Goal: Information Seeking & Learning: Learn about a topic

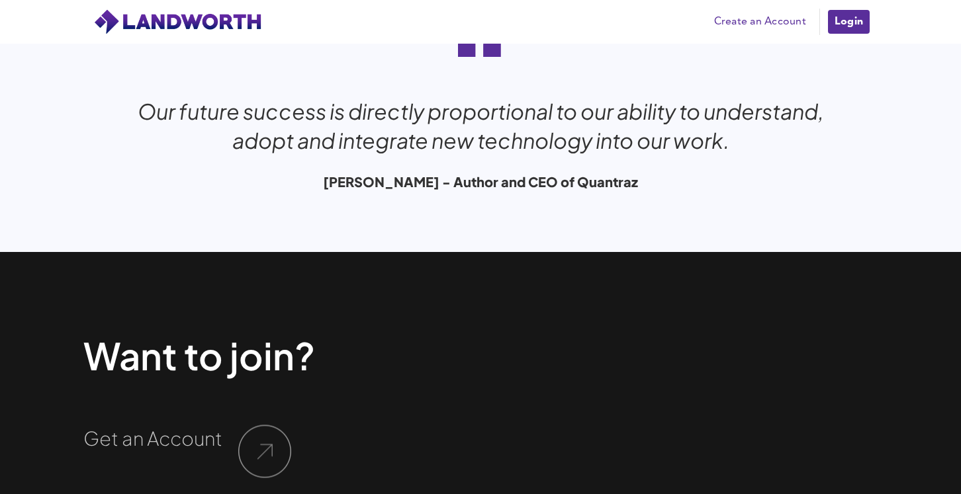
scroll to position [4454, 0]
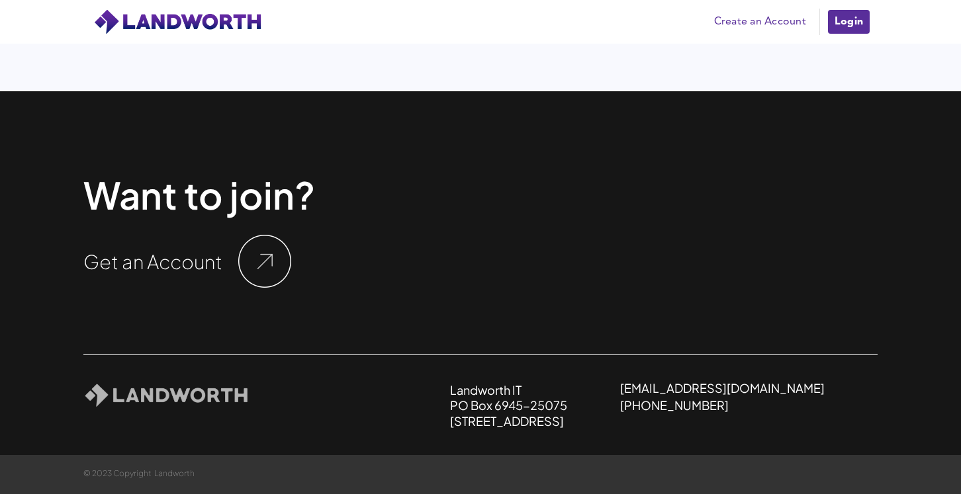
click at [255, 261] on img at bounding box center [264, 261] width 53 height 53
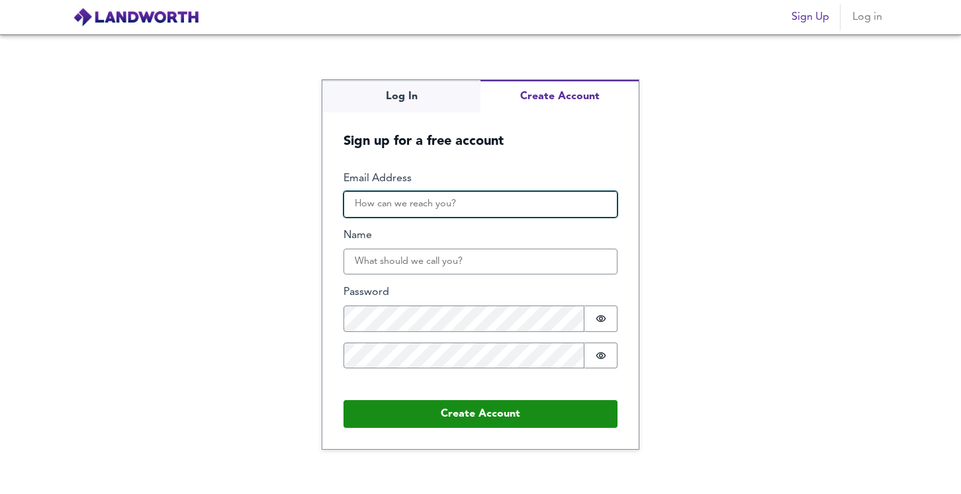
click at [418, 212] on input "Email Address" at bounding box center [480, 204] width 274 height 26
type input "[EMAIL_ADDRESS][DOMAIN_NAME]"
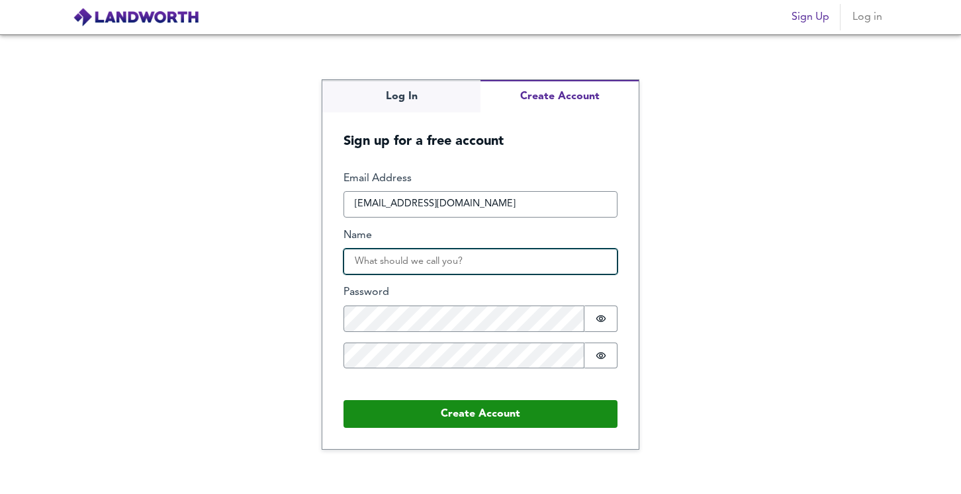
type input "Simon Flynn"
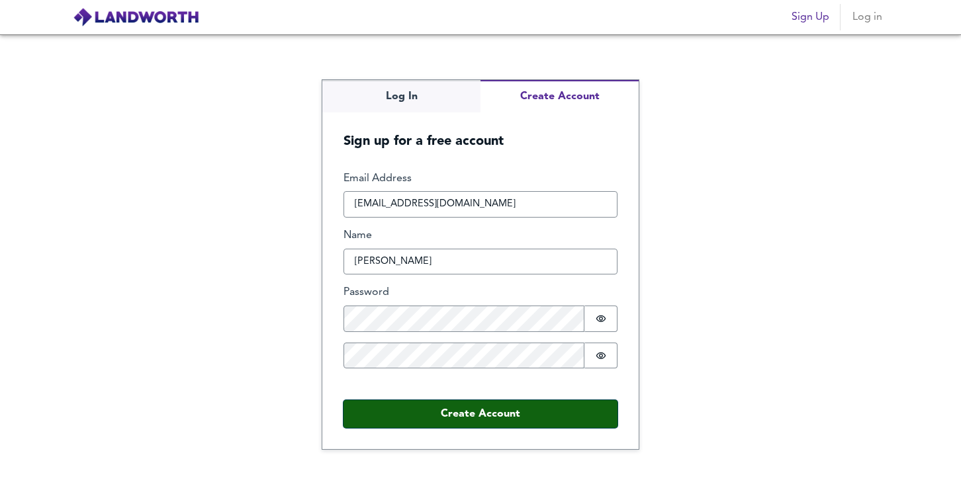
click at [447, 410] on button "Create Account" at bounding box center [480, 414] width 274 height 28
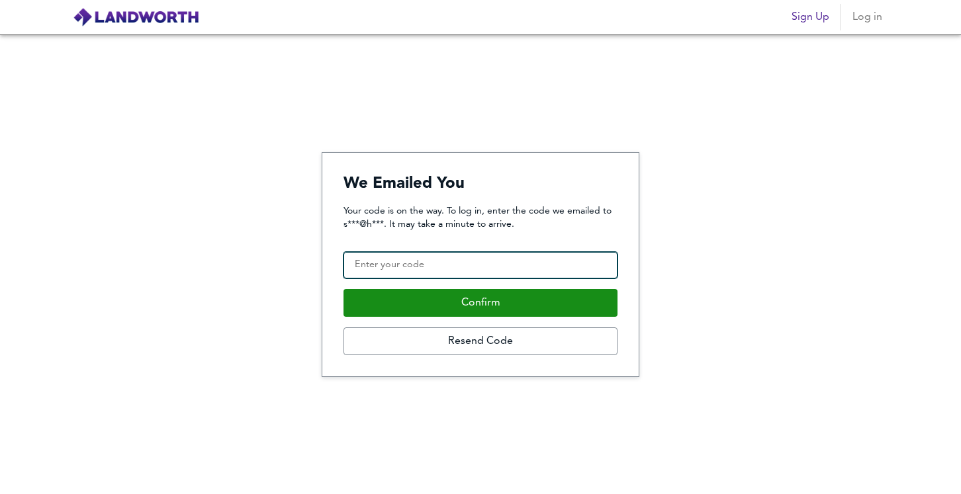
click at [452, 266] on input "Confirmation Code" at bounding box center [480, 265] width 274 height 26
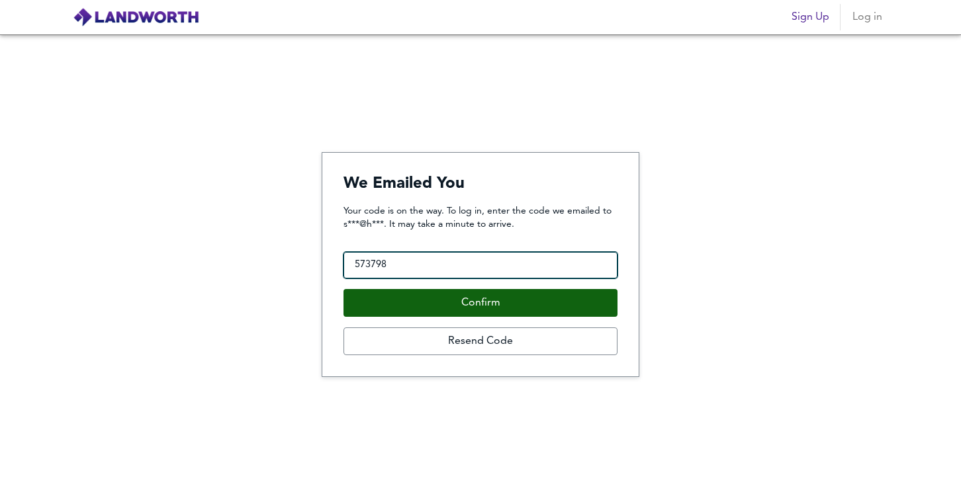
type input "573798"
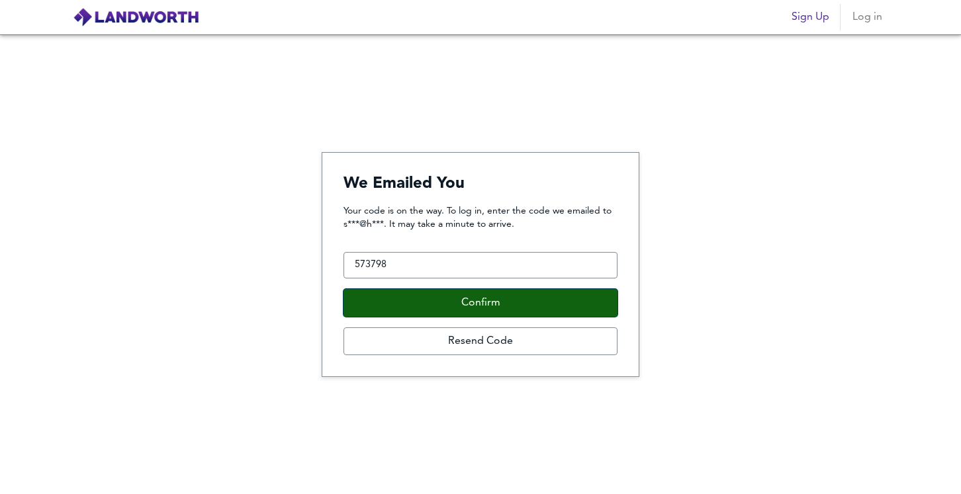
click at [456, 308] on button "Confirm" at bounding box center [480, 303] width 274 height 28
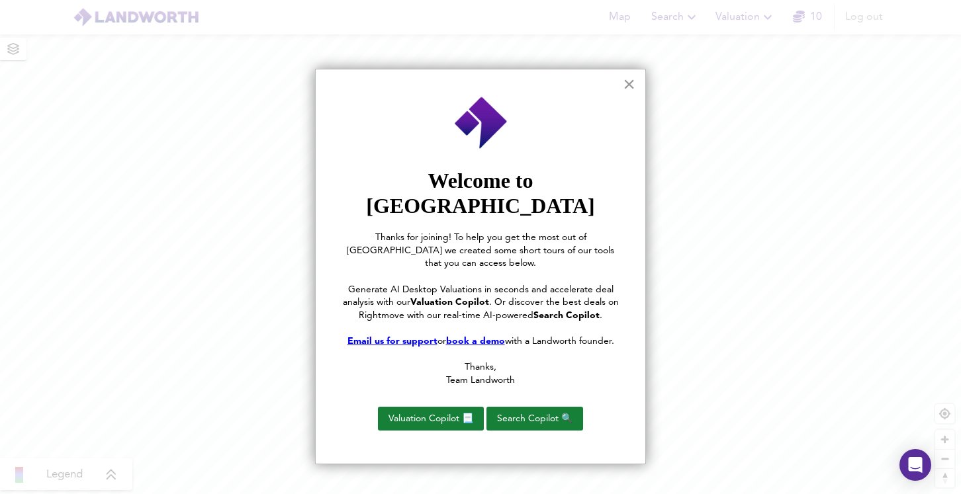
click at [627, 87] on button "×" at bounding box center [629, 83] width 13 height 21
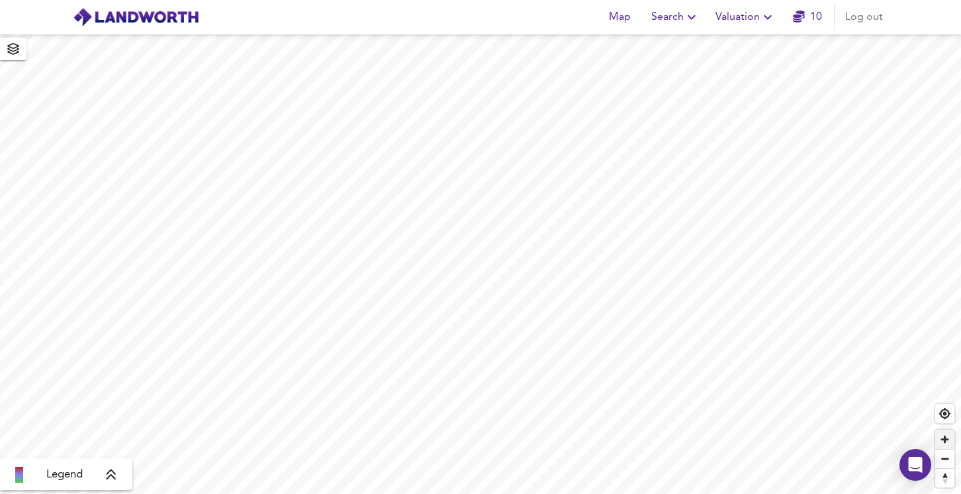
click at [949, 443] on span "Zoom in" at bounding box center [944, 439] width 19 height 19
click at [944, 439] on span "Zoom in" at bounding box center [944, 439] width 19 height 19
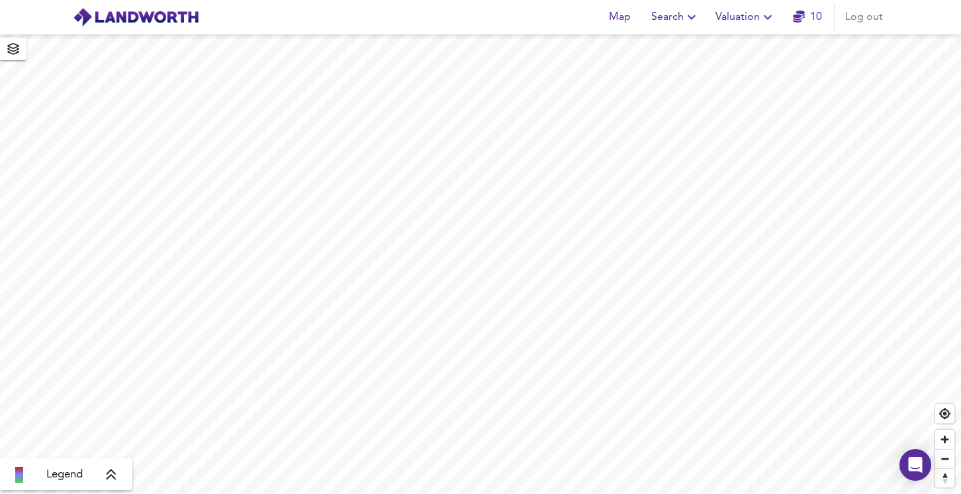
click at [112, 474] on icon at bounding box center [111, 474] width 12 height 13
click at [122, 379] on icon at bounding box center [120, 381] width 9 height 11
click at [807, 24] on link "10" at bounding box center [807, 17] width 29 height 19
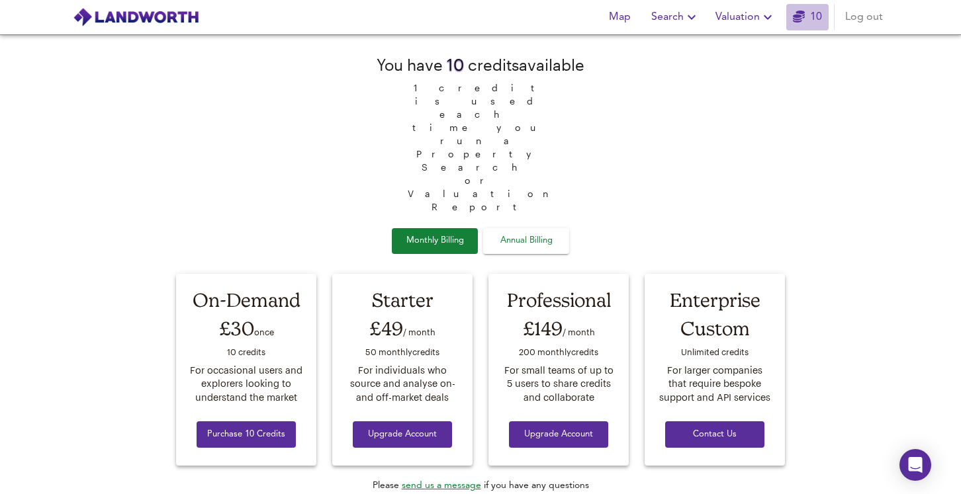
click at [799, 16] on icon "button" at bounding box center [799, 17] width 12 height 12
click at [620, 19] on span "Map" at bounding box center [619, 17] width 32 height 19
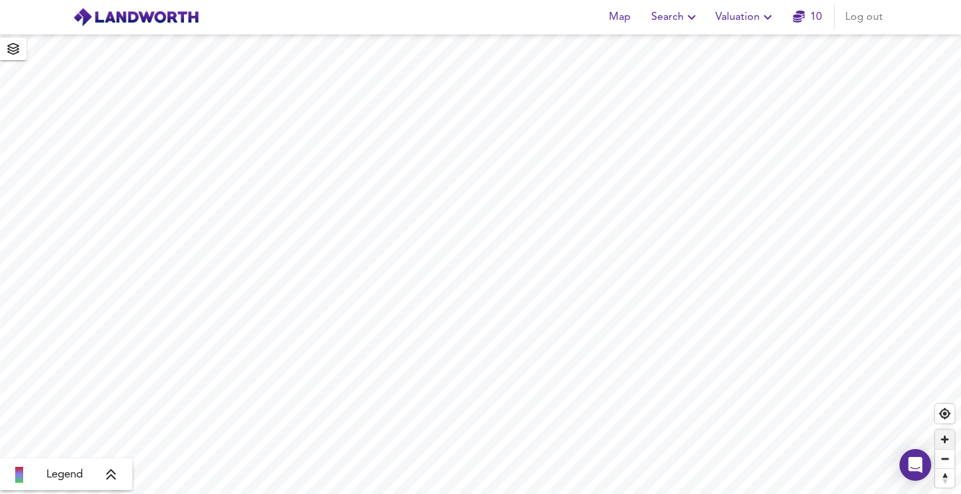
click at [942, 438] on span "Zoom in" at bounding box center [944, 439] width 19 height 19
click at [945, 418] on span "Find my location" at bounding box center [944, 413] width 19 height 19
click at [946, 457] on span "Zoom out" at bounding box center [944, 459] width 19 height 19
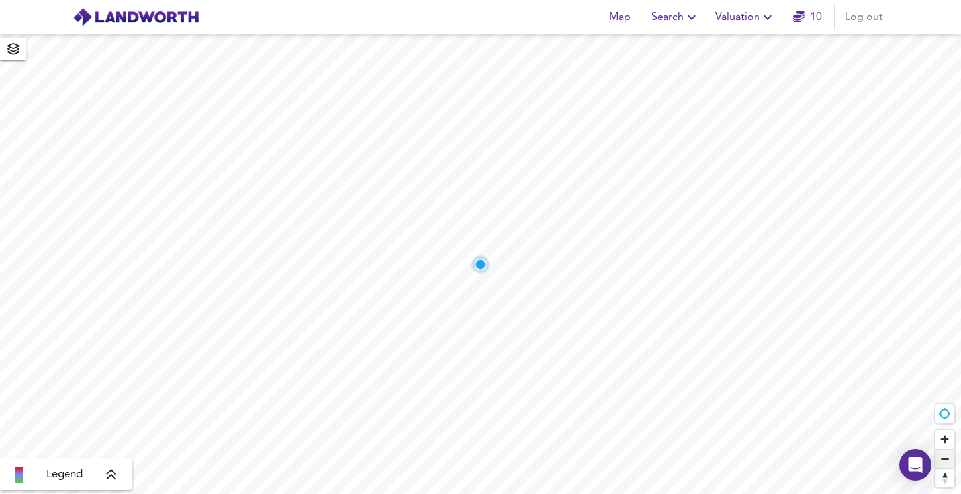
click at [946, 457] on span "Zoom out" at bounding box center [944, 459] width 19 height 19
click at [946, 441] on span "Zoom in" at bounding box center [944, 439] width 19 height 19
click at [674, 9] on span "Search" at bounding box center [675, 17] width 48 height 19
click at [648, 36] on li "New Search" at bounding box center [675, 48] width 131 height 24
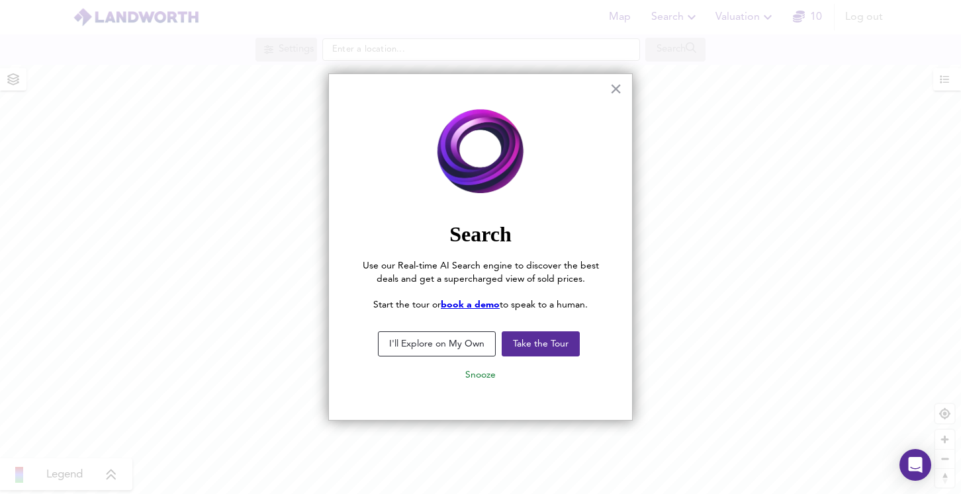
click at [453, 337] on button "I'll Explore on My Own" at bounding box center [437, 343] width 118 height 25
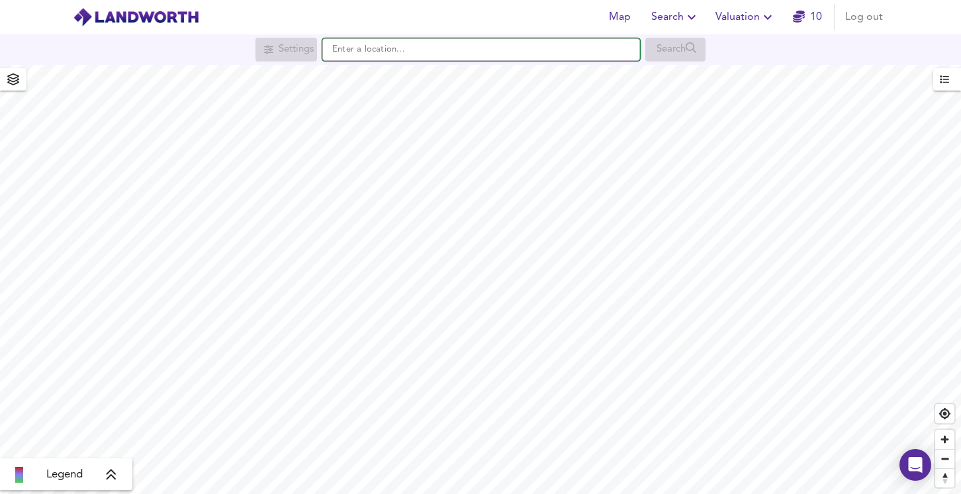
click at [425, 56] on input "text" at bounding box center [481, 49] width 318 height 22
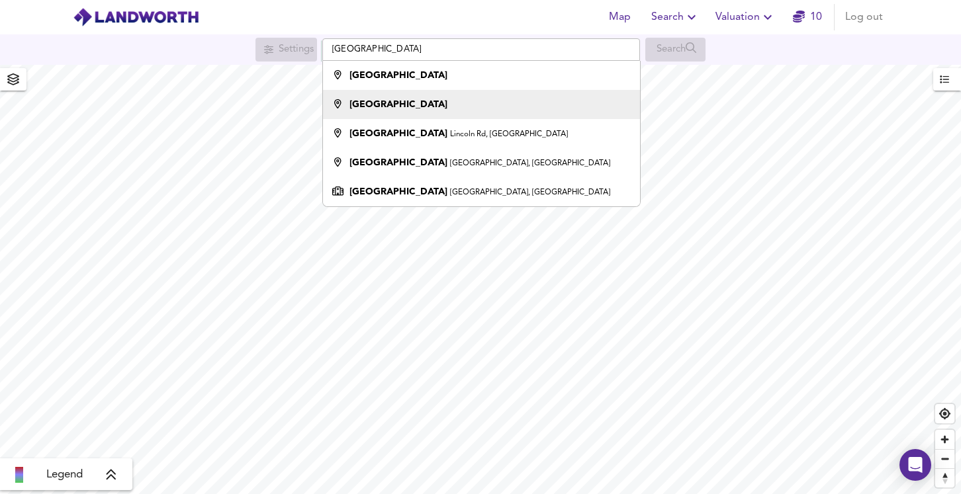
click at [400, 104] on strong "Newark-on-Trent" at bounding box center [398, 104] width 98 height 9
type input "Newark-on-Trent"
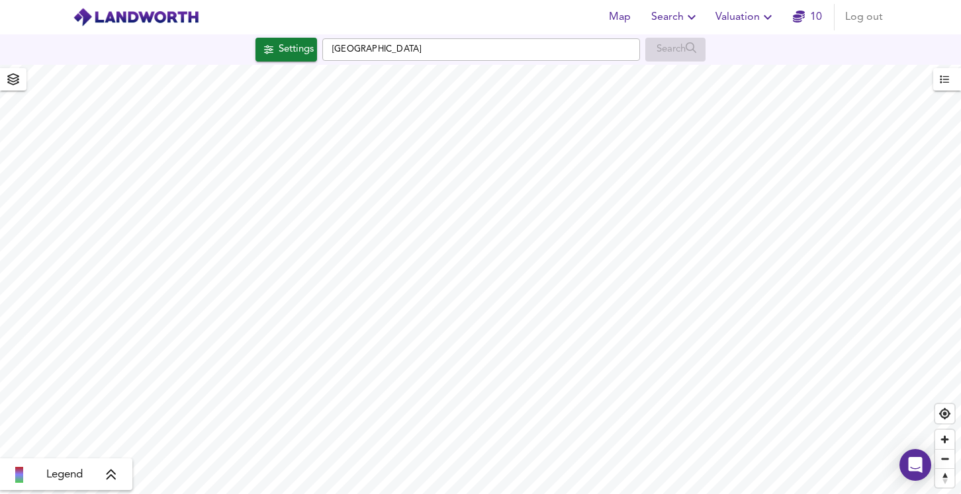
checkbox input "false"
checkbox input "true"
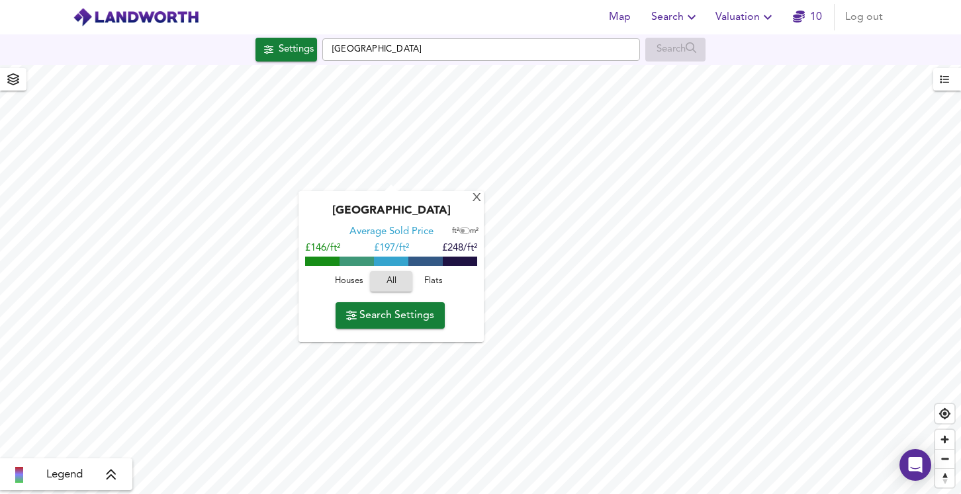
click at [399, 227] on div "X Newark-on-Trent Average Sold Price ft² m² £146/ft² £ 197/ft² £248/ft² Houses …" at bounding box center [480, 279] width 961 height 429
click at [477, 197] on div "X" at bounding box center [476, 199] width 11 height 13
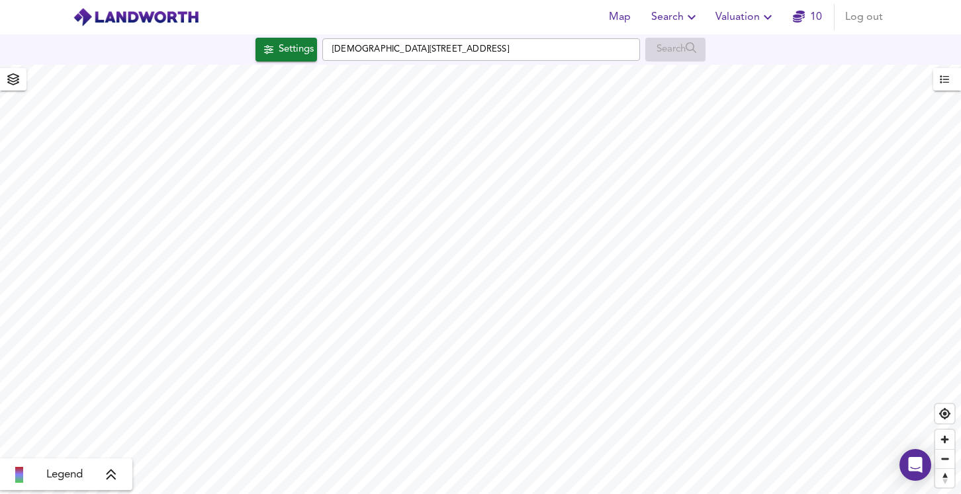
type input "599"
click at [279, 51] on div "Settings" at bounding box center [296, 49] width 35 height 17
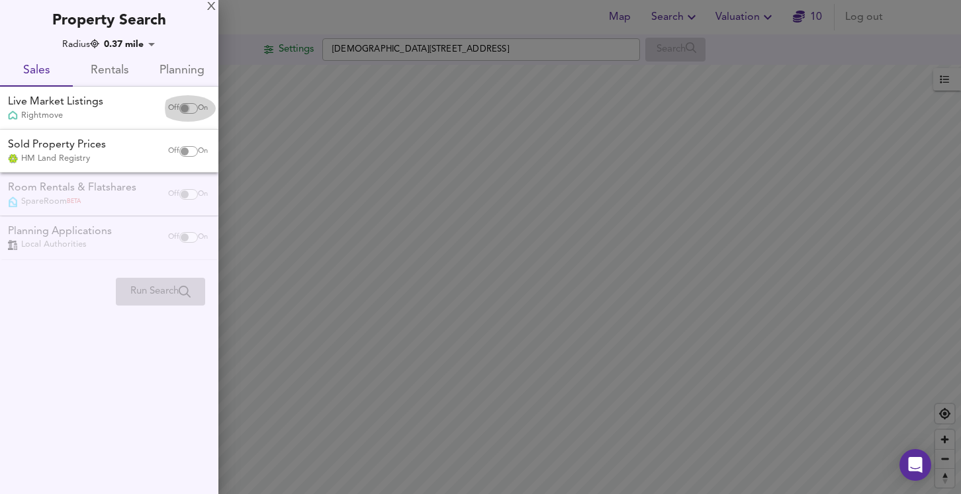
click at [188, 105] on input "checkbox" at bounding box center [185, 108] width 32 height 11
checkbox input "true"
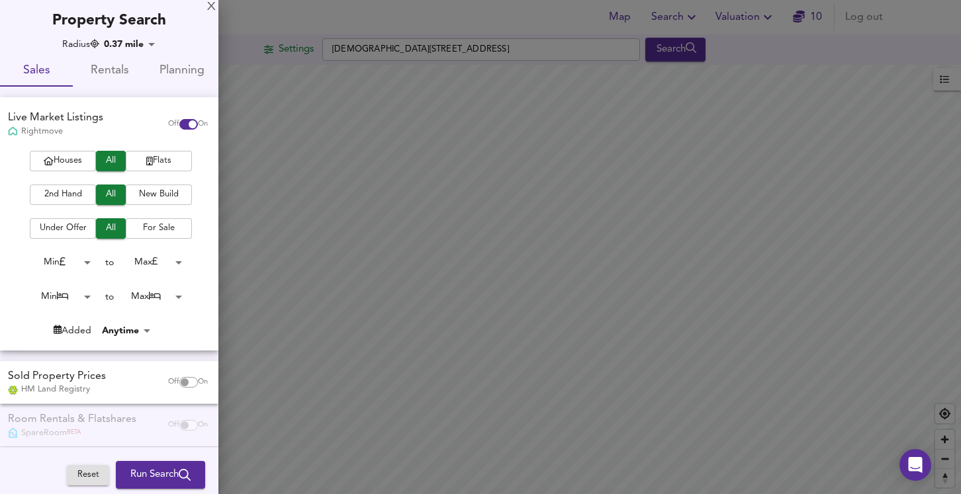
click at [54, 196] on span "2nd Hand" at bounding box center [62, 194] width 53 height 15
click at [154, 232] on span "For Sale" at bounding box center [158, 228] width 53 height 15
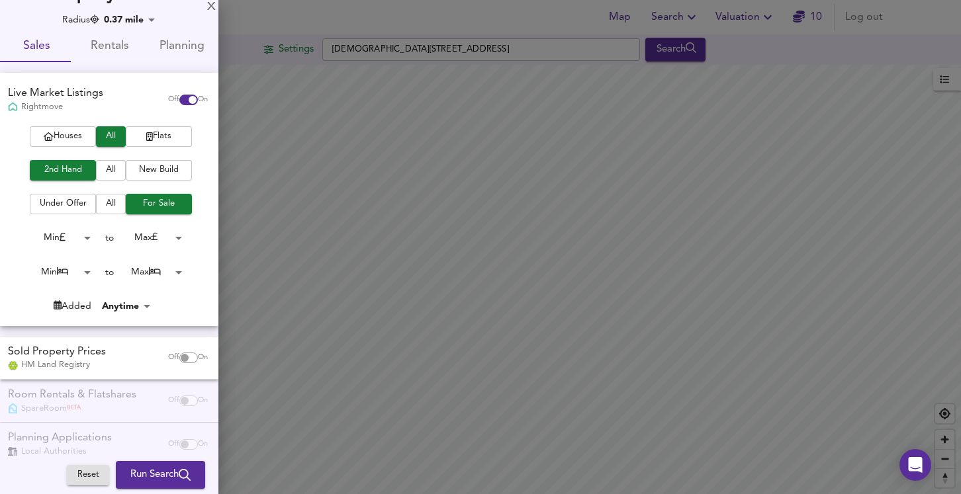
scroll to position [48, 0]
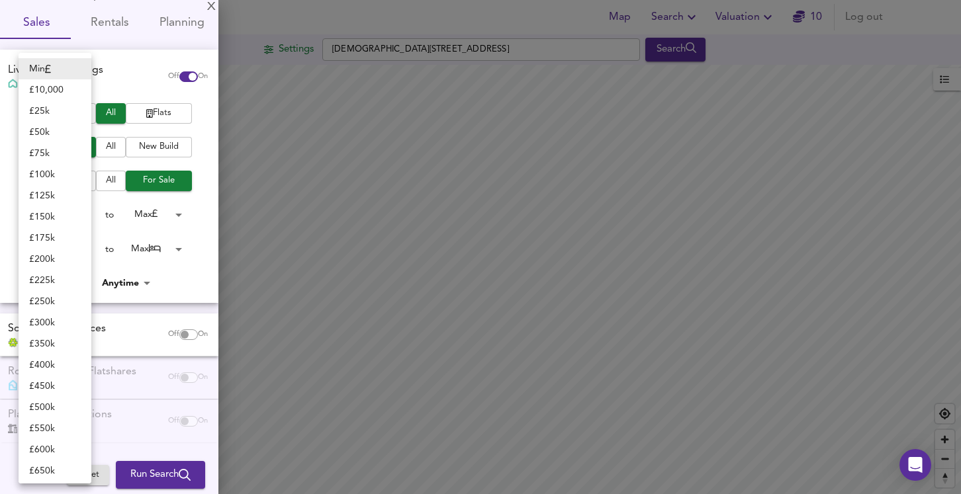
click at [64, 212] on body "Map Search Valuation 10 Log out Settings Church Walk, NG24 1JS Search Legend UK…" at bounding box center [480, 247] width 961 height 494
click at [48, 109] on li "£ 25k" at bounding box center [55, 111] width 73 height 21
type input "25000"
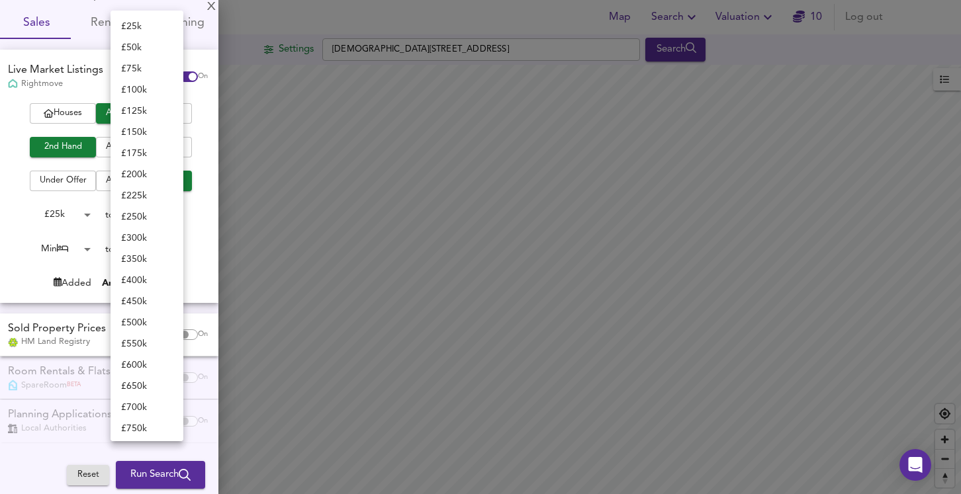
click at [150, 211] on body "Map Search Valuation 10 Log out Settings Church Walk, NG24 1JS Search Legend UK…" at bounding box center [480, 247] width 961 height 494
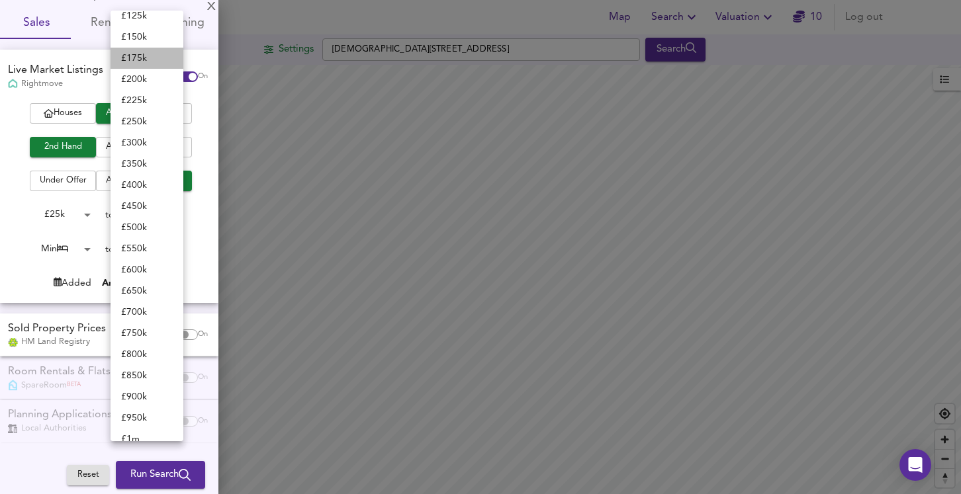
click at [142, 61] on li "£ 175k" at bounding box center [146, 58] width 73 height 21
type input "175000"
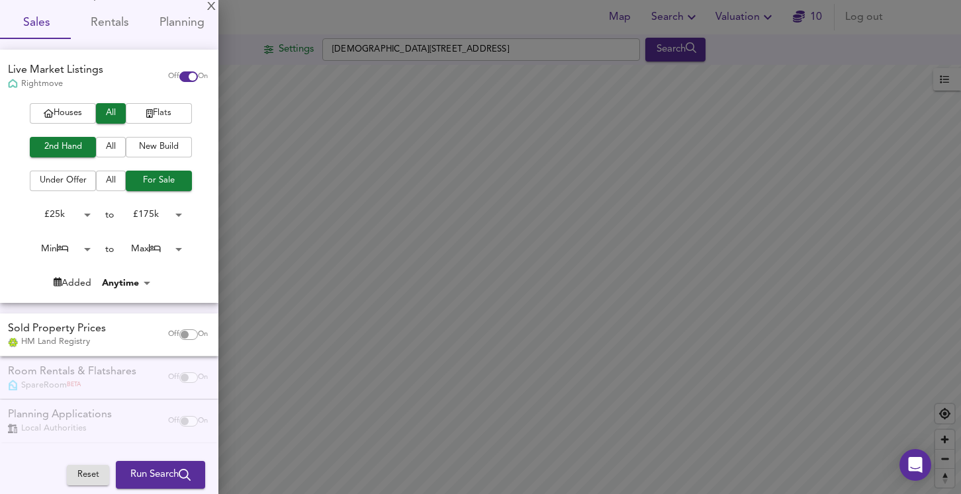
click at [161, 249] on body "Map Search Valuation 10 Log out Settings Church Walk, NG24 1JS Search Legend UK…" at bounding box center [480, 247] width 961 height 494
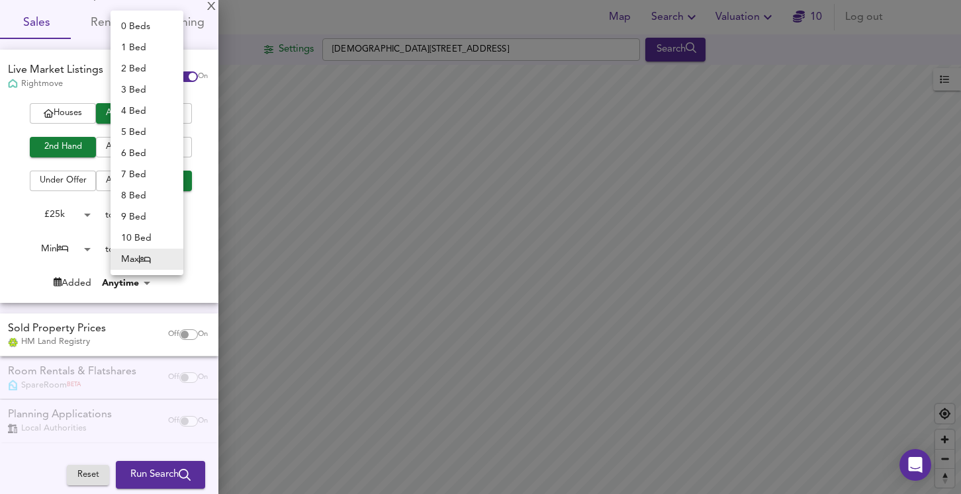
click at [141, 90] on li "3 Bed" at bounding box center [146, 89] width 73 height 21
type input "3"
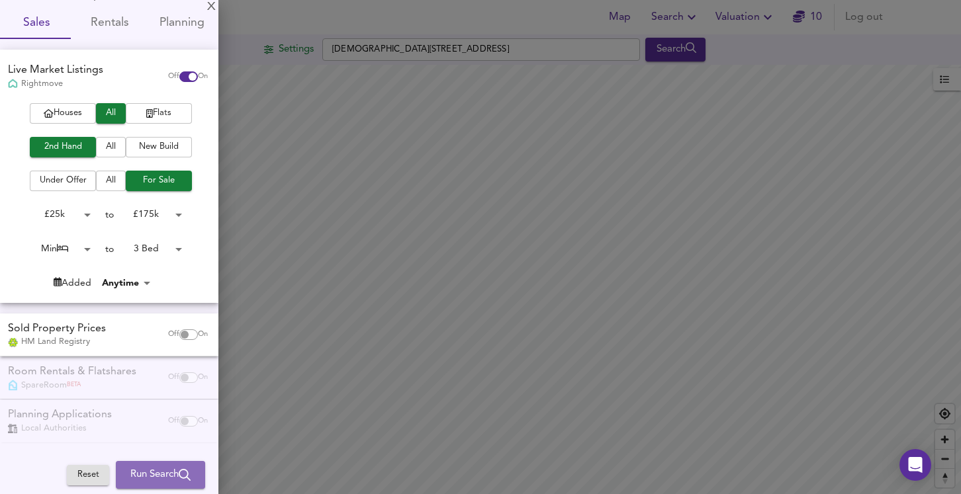
click at [130, 474] on span "Run Search" at bounding box center [160, 474] width 60 height 17
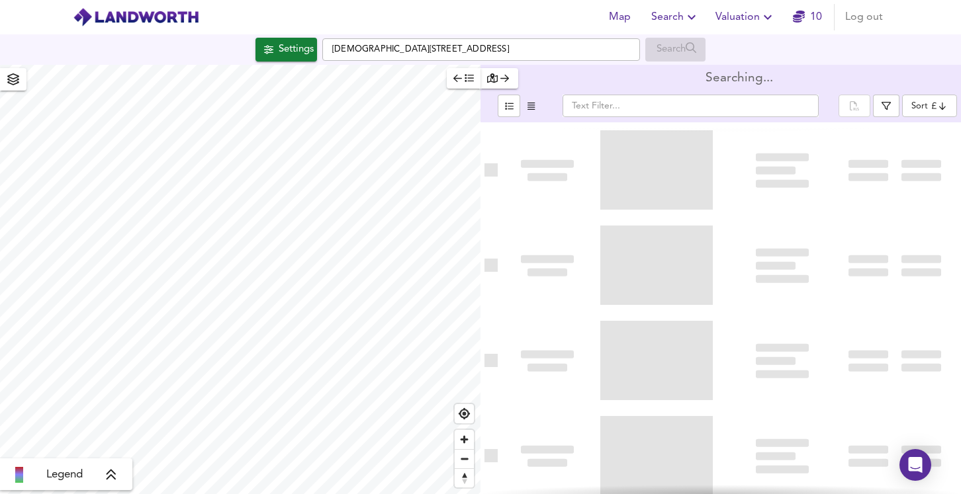
type input "bestdeal"
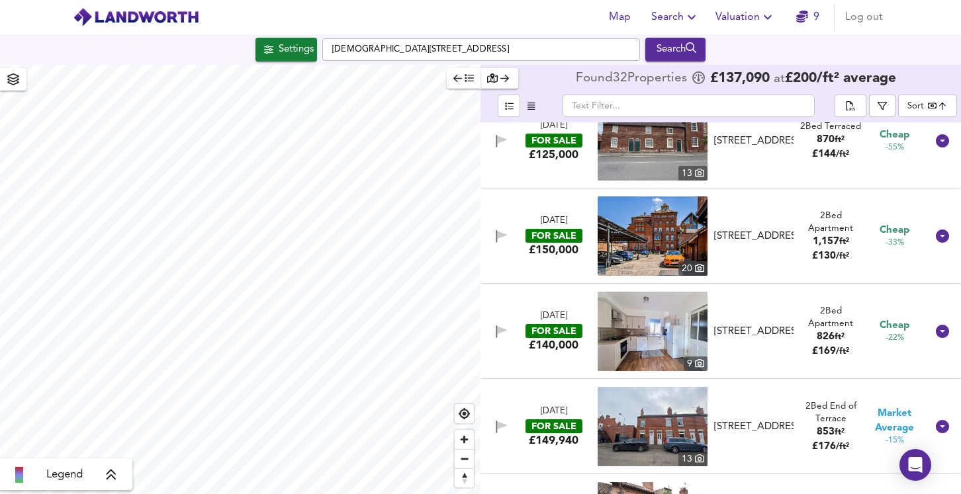
scroll to position [125, 0]
click at [936, 236] on icon at bounding box center [942, 235] width 13 height 13
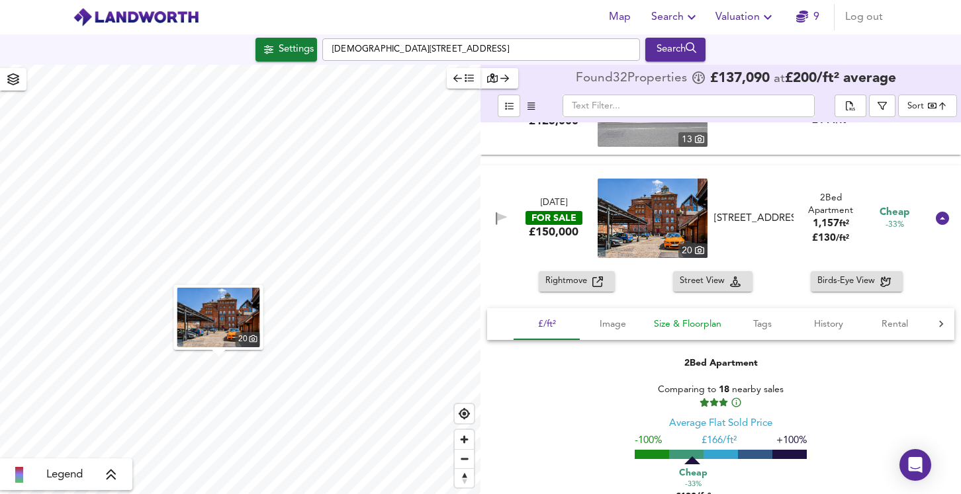
scroll to position [0, 0]
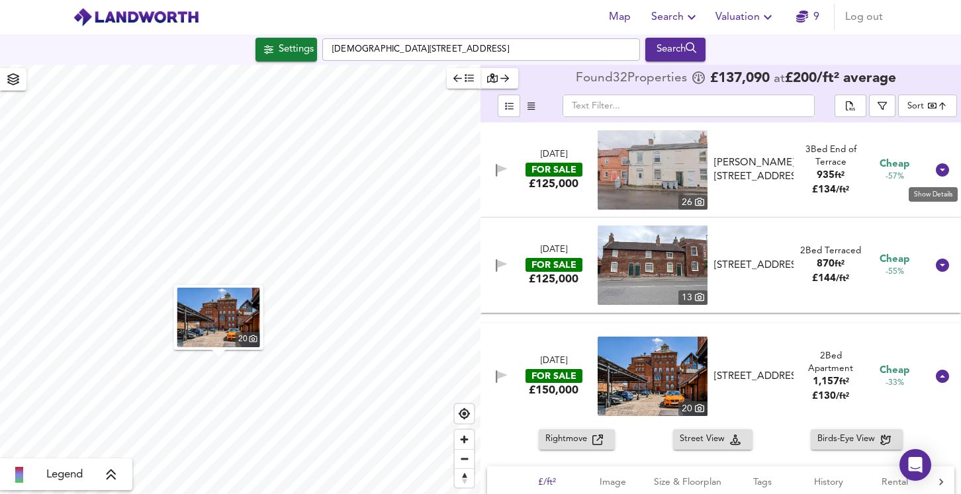
click at [936, 167] on icon at bounding box center [942, 169] width 13 height 13
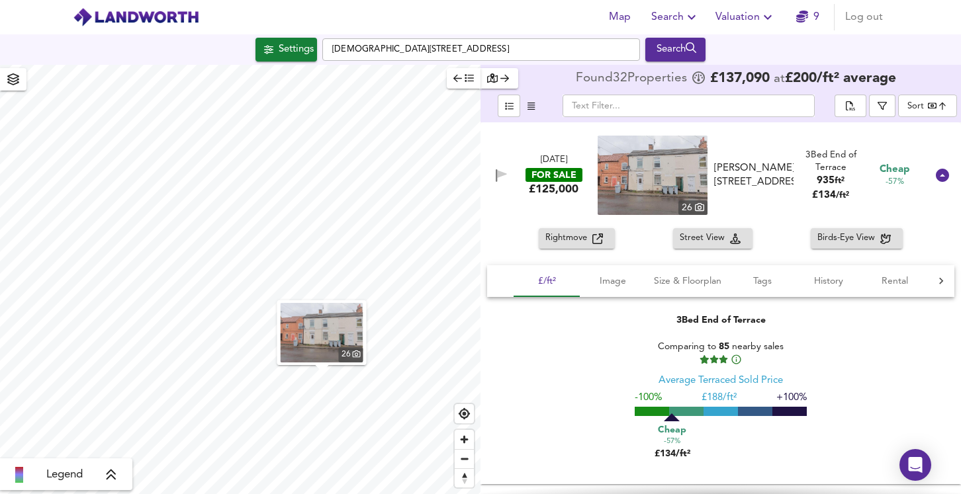
click at [575, 241] on span "Rightmove" at bounding box center [568, 238] width 47 height 15
